Goal: Information Seeking & Learning: Learn about a topic

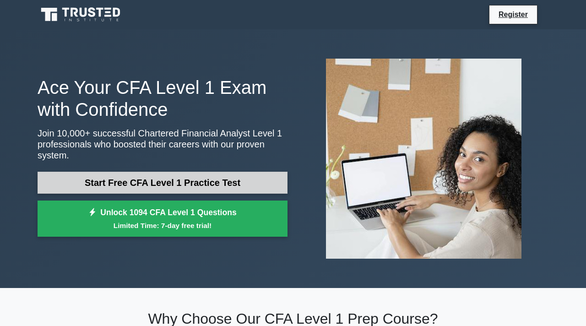
click at [186, 183] on link "Start Free CFA Level 1 Practice Test" at bounding box center [163, 183] width 250 height 22
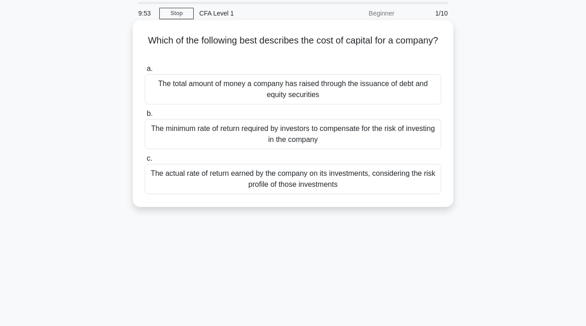
scroll to position [28, 0]
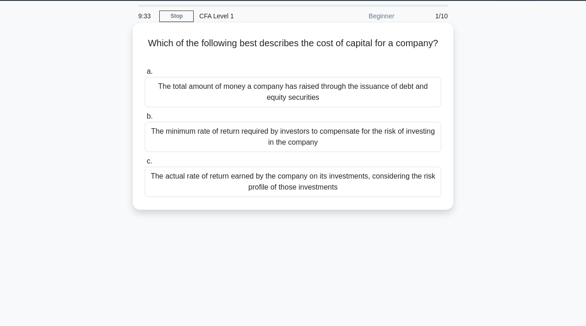
click at [272, 88] on div "The total amount of money a company has raised through the issuance of debt and…" at bounding box center [293, 92] width 297 height 30
click at [145, 75] on input "a. The total amount of money a company has raised through the issuance of debt …" at bounding box center [145, 72] width 0 height 6
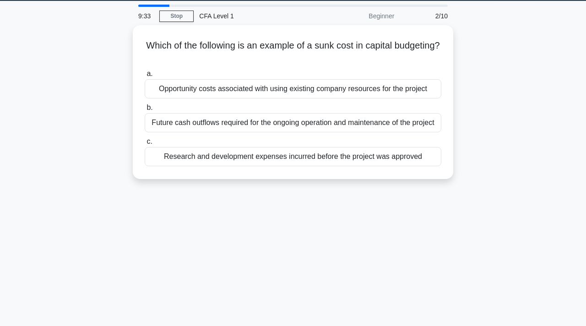
scroll to position [0, 0]
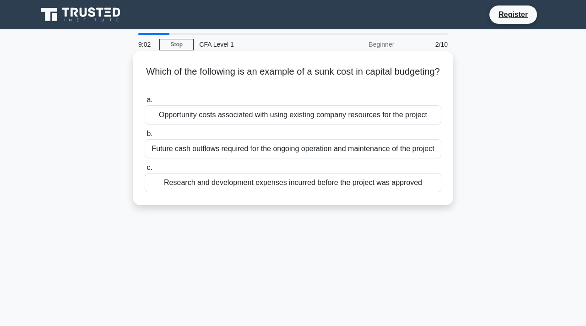
click at [250, 117] on div "Opportunity costs associated with using existing company resources for the proj…" at bounding box center [293, 114] width 297 height 19
click at [145, 103] on input "a. Opportunity costs associated with using existing company resources for the p…" at bounding box center [145, 100] width 0 height 6
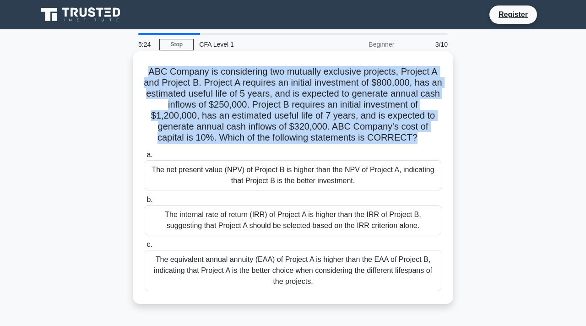
drag, startPoint x: 151, startPoint y: 70, endPoint x: 394, endPoint y: 147, distance: 255.8
click at [394, 147] on div "ABC Company is considering two mutually exclusive projects, Project A and Proje…" at bounding box center [292, 177] width 313 height 245
copy div "ABC Company is considering two mutually exclusive projects, Project A and Proje…"
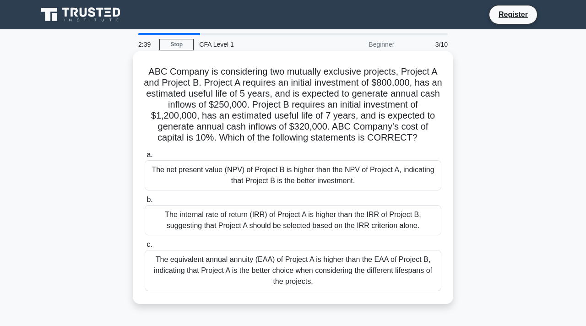
click at [324, 172] on div "The net present value (NPV) of Project B is higher than the NPV of Project A, i…" at bounding box center [293, 175] width 297 height 30
click at [145, 158] on input "a. The net present value (NPV) of Project B is higher than the NPV of Project A…" at bounding box center [145, 155] width 0 height 6
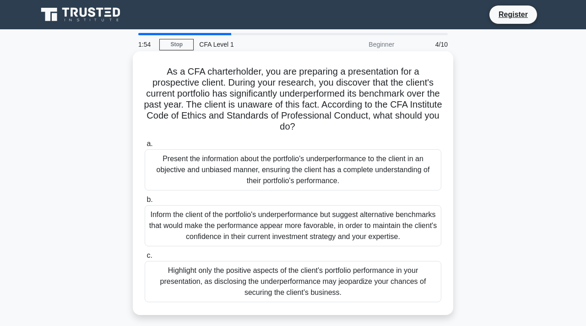
click at [288, 234] on div "Inform the client of the portfolio's underperformance but suggest alternative b…" at bounding box center [293, 225] width 297 height 41
click at [145, 203] on input "b. Inform the client of the portfolio's underperformance but suggest alternativ…" at bounding box center [145, 200] width 0 height 6
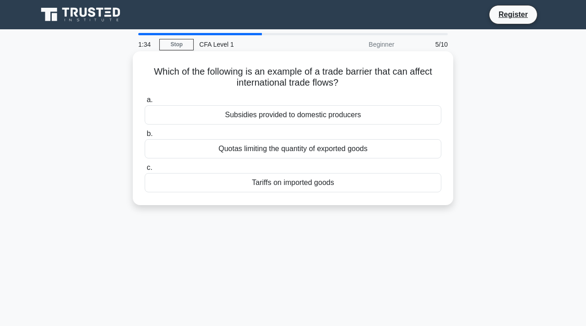
click at [318, 189] on div "Tariffs on imported goods" at bounding box center [293, 182] width 297 height 19
click at [145, 171] on input "c. Tariffs on imported goods" at bounding box center [145, 168] width 0 height 6
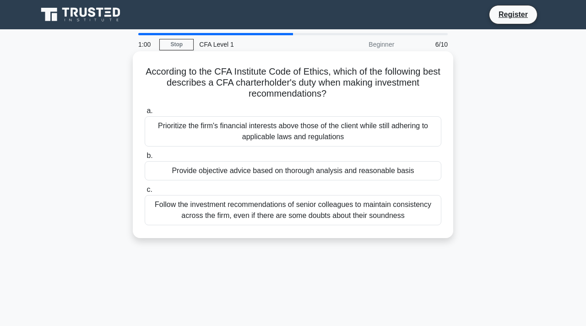
click at [305, 167] on div "Provide objective advice based on thorough analysis and reasonable basis" at bounding box center [293, 170] width 297 height 19
click at [145, 159] on input "b. Provide objective advice based on thorough analysis and reasonable basis" at bounding box center [145, 156] width 0 height 6
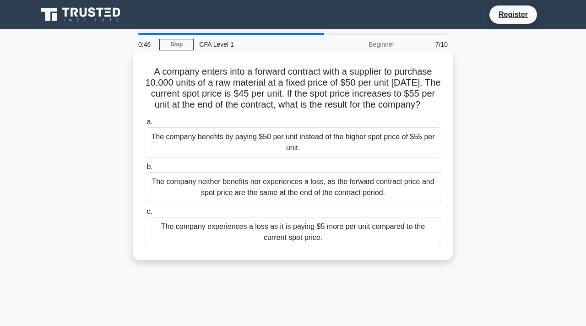
click at [237, 198] on div "The company neither benefits nor experiences a loss, as the forward contract pr…" at bounding box center [293, 187] width 297 height 30
click at [145, 170] on input "b. The company neither benefits nor experiences a loss, as the forward contract…" at bounding box center [145, 167] width 0 height 6
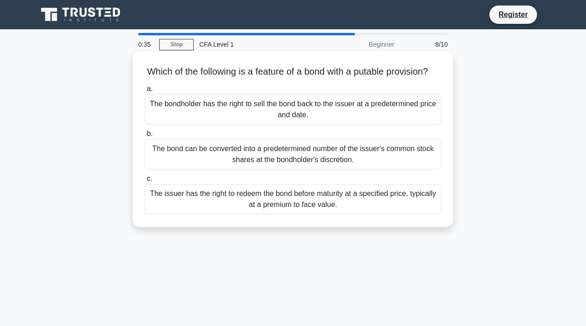
click at [300, 151] on div "The bond can be converted into a predetermined number of the issuer's common st…" at bounding box center [293, 154] width 297 height 30
click at [145, 137] on input "b. The bond can be converted into a predetermined number of the issuer's common…" at bounding box center [145, 134] width 0 height 6
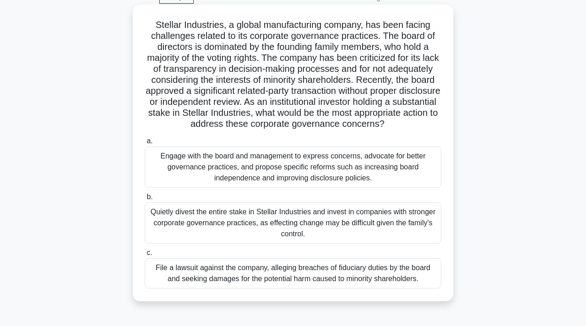
scroll to position [49, 0]
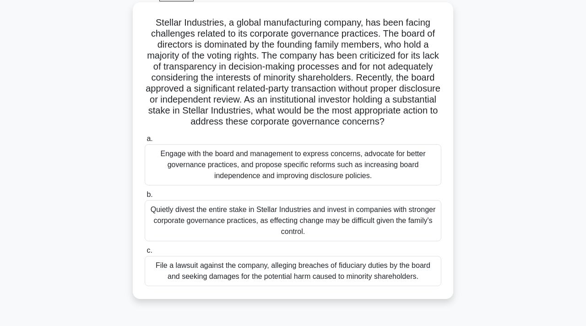
click at [255, 226] on div "Quietly divest the entire stake in Stellar Industries and invest in companies w…" at bounding box center [293, 220] width 297 height 41
click at [145, 198] on input "b. Quietly divest the entire stake in Stellar Industries and invest in companie…" at bounding box center [145, 195] width 0 height 6
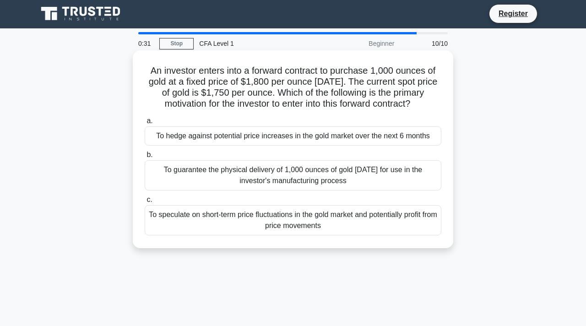
scroll to position [0, 0]
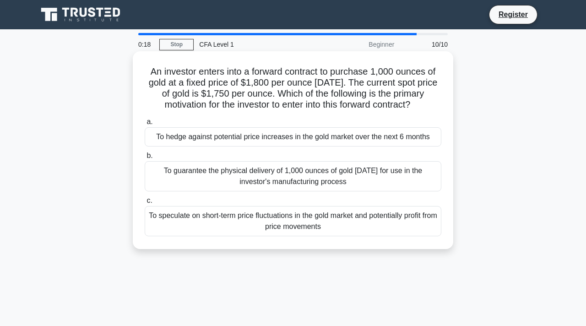
click at [270, 177] on div "To guarantee the physical delivery of 1,000 ounces of gold [DATE] for use in th…" at bounding box center [293, 176] width 297 height 30
click at [145, 159] on input "b. To guarantee the physical delivery of 1,000 ounces of gold in 6 months for u…" at bounding box center [145, 156] width 0 height 6
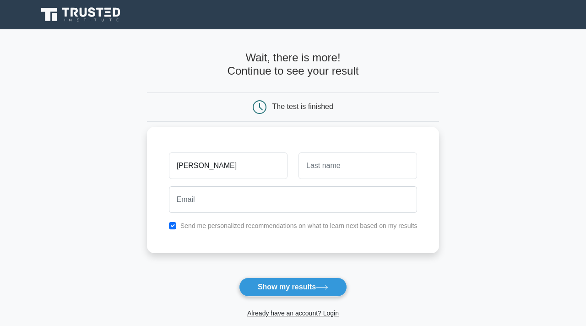
type input "Aditya"
click at [330, 162] on input "text" at bounding box center [357, 165] width 119 height 27
type input "Wasu"
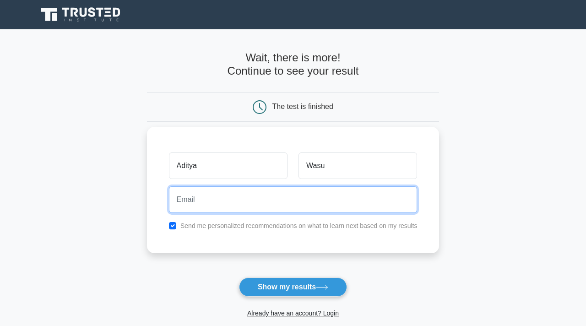
click at [289, 207] on input "email" at bounding box center [293, 199] width 249 height 27
type input "adityawasu2003@gmail.com"
click at [303, 201] on input "adityawasu2003@gmail.com" at bounding box center [293, 199] width 249 height 27
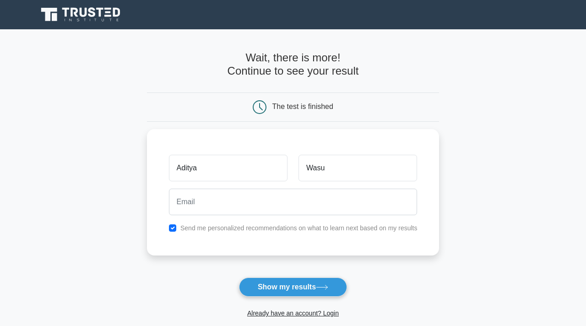
click at [452, 211] on main "Wait, there is more! Continue to see your result The test is finished Aditya Wa…" at bounding box center [293, 194] width 586 height 330
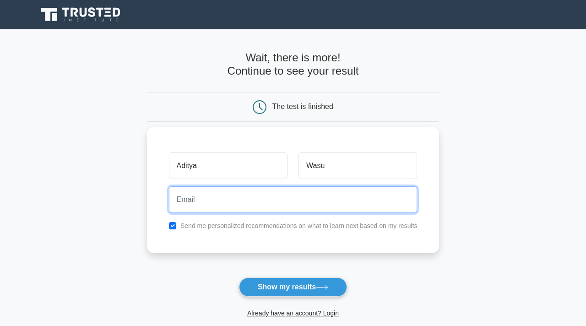
click at [394, 211] on input "email" at bounding box center [293, 199] width 249 height 27
type input "adityawasu2003@gmail.com"
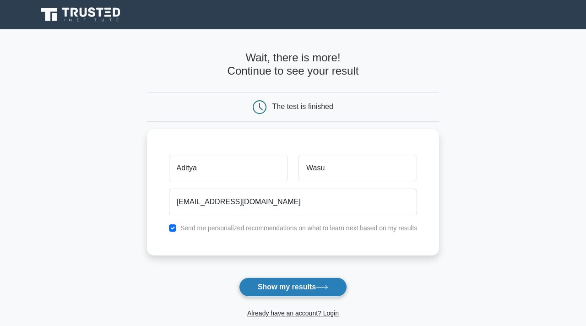
click at [302, 288] on button "Show my results" at bounding box center [293, 286] width 108 height 19
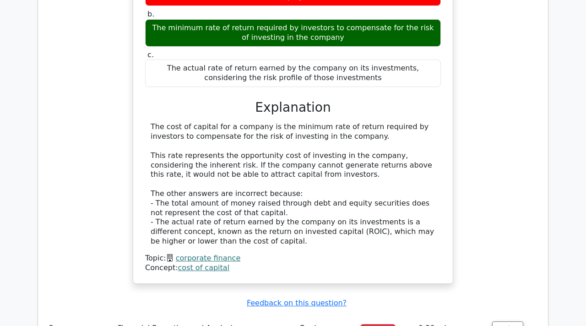
scroll to position [1060, 0]
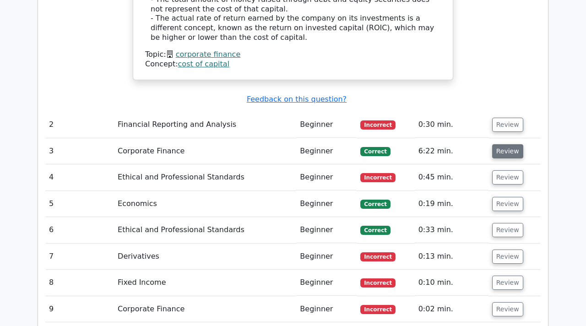
click at [502, 144] on button "Review" at bounding box center [507, 151] width 31 height 14
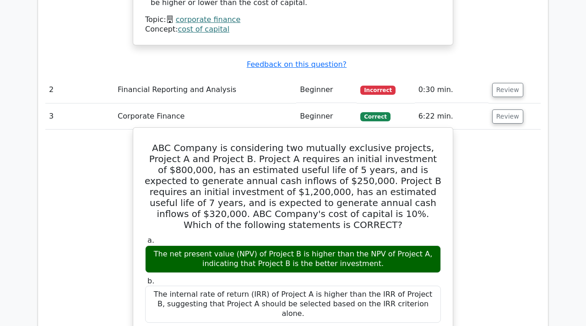
scroll to position [1095, 0]
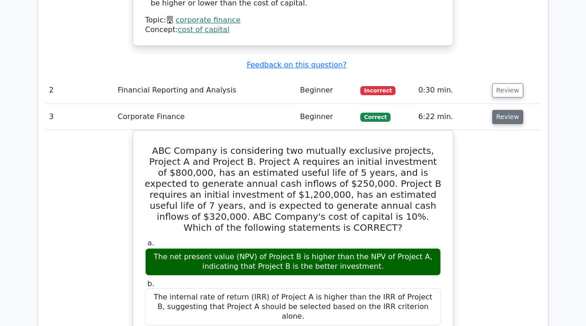
click at [500, 110] on button "Review" at bounding box center [507, 117] width 31 height 14
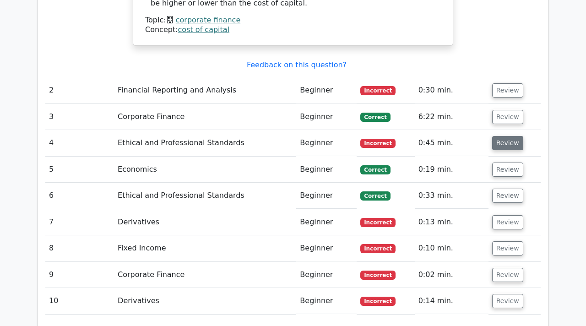
click at [511, 136] on button "Review" at bounding box center [507, 143] width 31 height 14
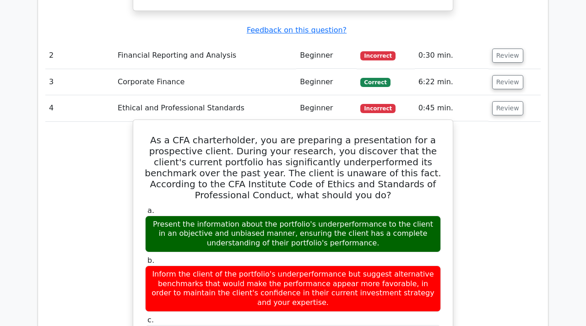
scroll to position [1130, 0]
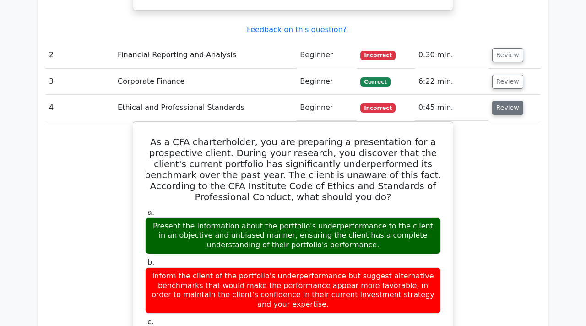
click at [503, 101] on button "Review" at bounding box center [507, 108] width 31 height 14
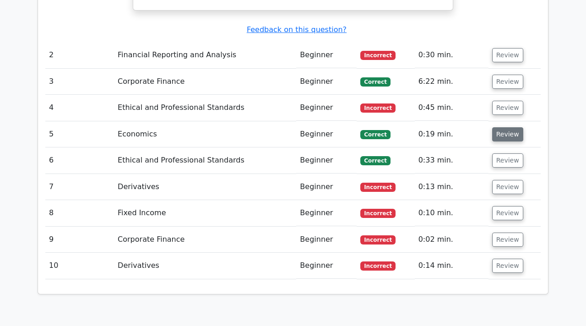
click at [506, 127] on button "Review" at bounding box center [507, 134] width 31 height 14
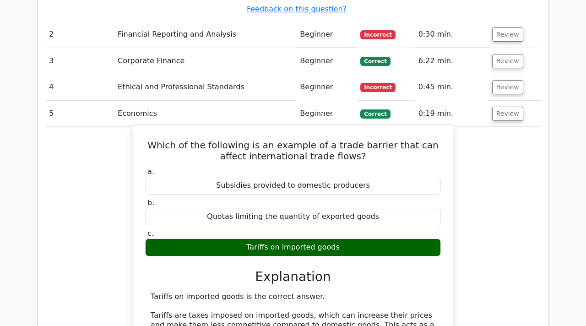
scroll to position [1151, 0]
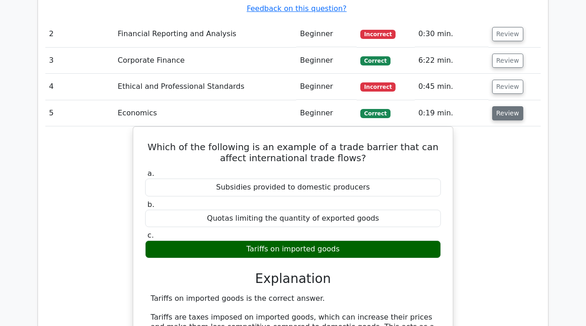
click at [502, 106] on button "Review" at bounding box center [507, 113] width 31 height 14
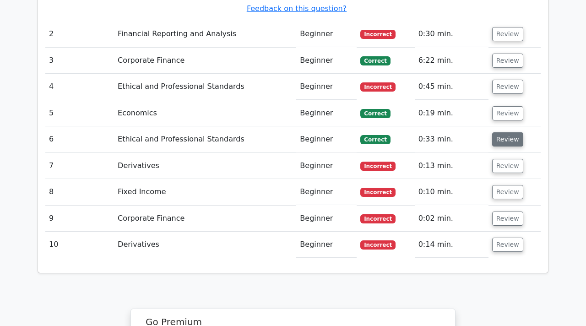
click at [500, 132] on button "Review" at bounding box center [507, 139] width 31 height 14
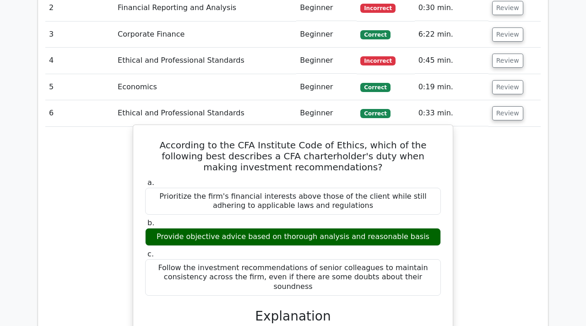
scroll to position [1178, 0]
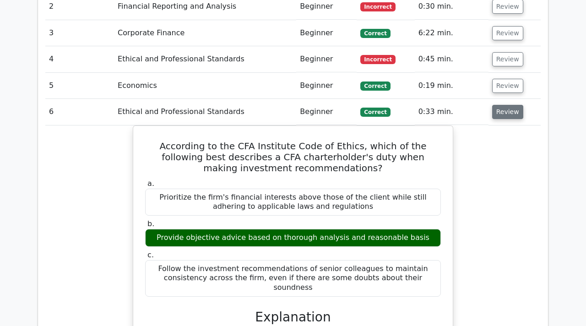
click at [509, 105] on button "Review" at bounding box center [507, 112] width 31 height 14
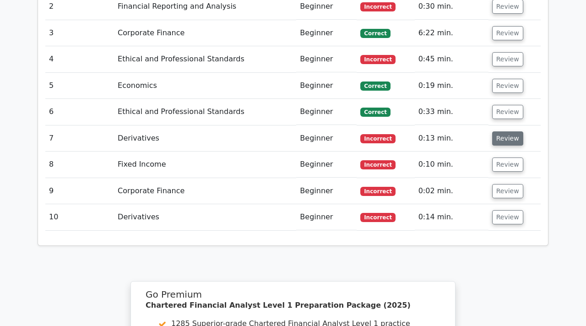
click at [516, 131] on button "Review" at bounding box center [507, 138] width 31 height 14
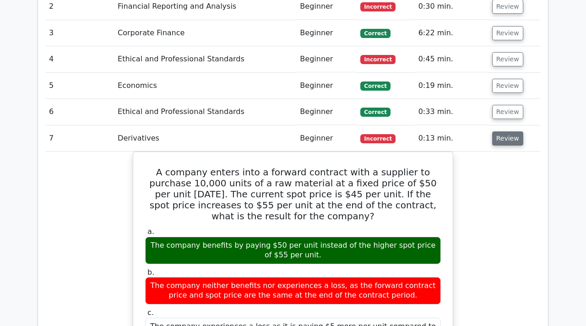
click at [503, 131] on button "Review" at bounding box center [507, 138] width 31 height 14
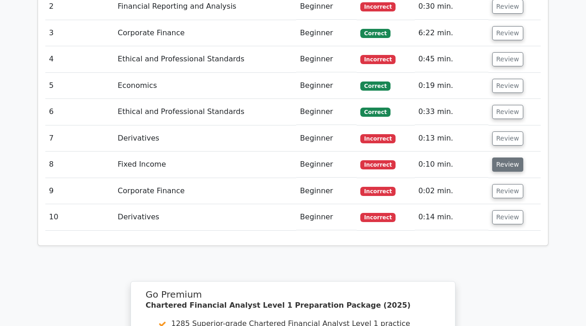
click at [500, 157] on button "Review" at bounding box center [507, 164] width 31 height 14
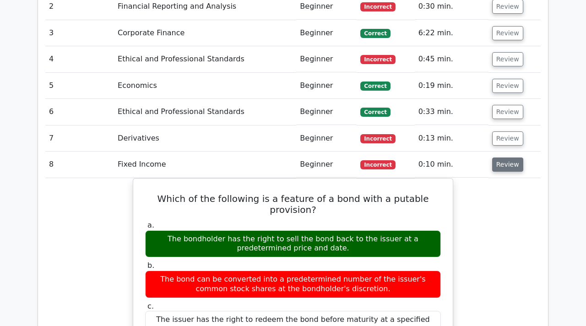
click at [500, 157] on button "Review" at bounding box center [507, 164] width 31 height 14
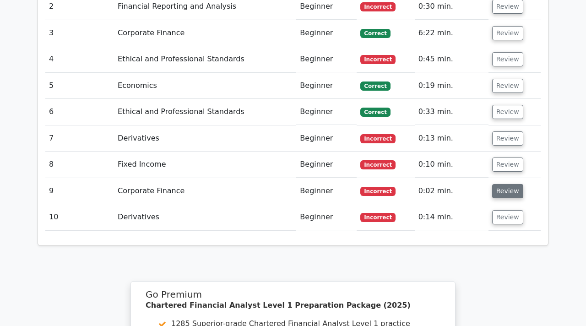
click at [507, 184] on button "Review" at bounding box center [507, 191] width 31 height 14
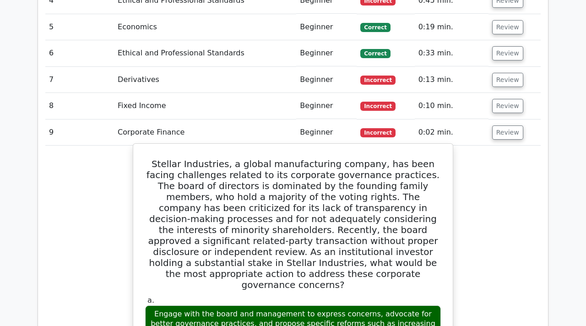
scroll to position [1229, 0]
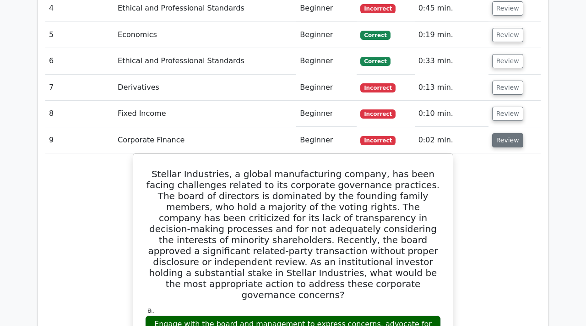
click at [501, 133] on button "Review" at bounding box center [507, 140] width 31 height 14
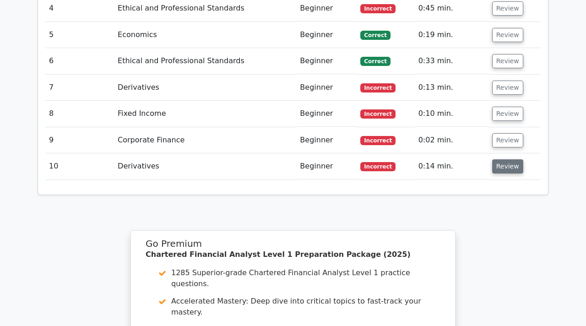
click at [504, 159] on button "Review" at bounding box center [507, 166] width 31 height 14
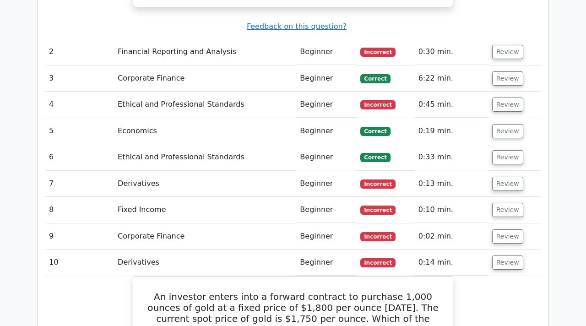
scroll to position [1132, 0]
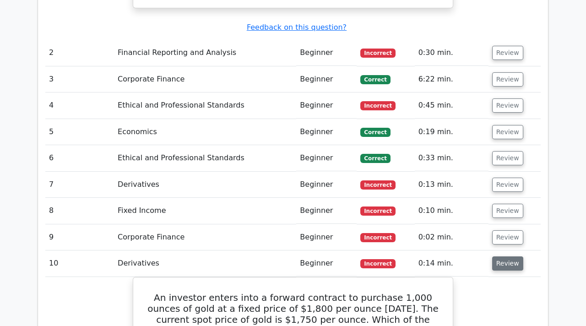
click at [505, 256] on button "Review" at bounding box center [507, 263] width 31 height 14
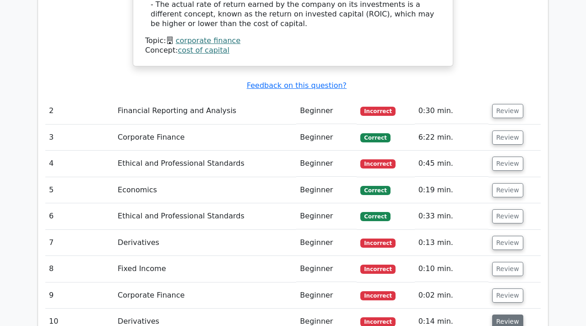
scroll to position [1074, 0]
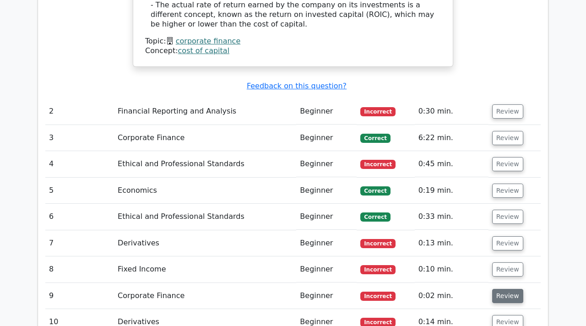
click at [503, 289] on button "Review" at bounding box center [507, 296] width 31 height 14
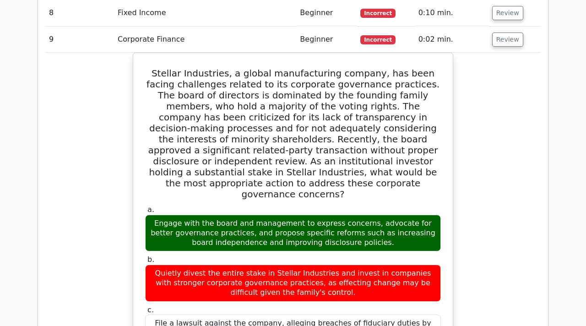
scroll to position [1382, 0]
